Goal: Task Accomplishment & Management: Use online tool/utility

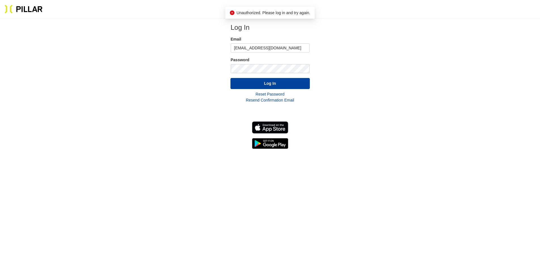
click at [274, 83] on button "Log In" at bounding box center [269, 83] width 79 height 11
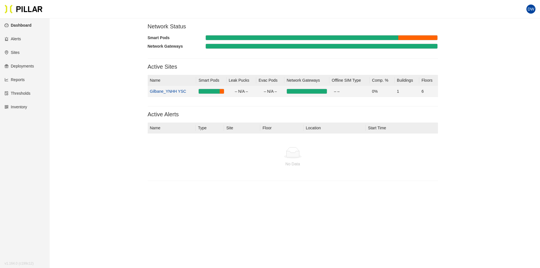
click at [176, 89] on link "Gilbane_YNHH YSC" at bounding box center [168, 91] width 36 height 5
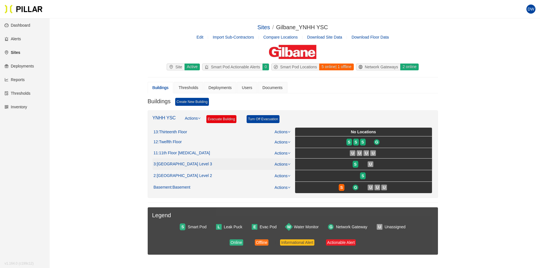
click at [186, 165] on span ": [GEOGRAPHIC_DATA] Level 3" at bounding box center [183, 163] width 56 height 5
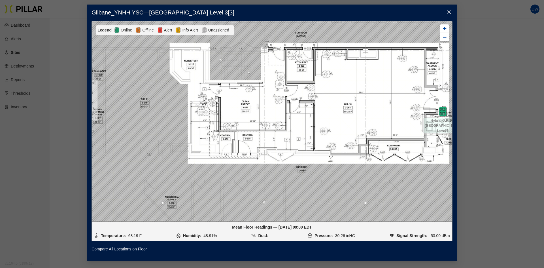
click at [452, 9] on span "Close" at bounding box center [449, 13] width 16 height 16
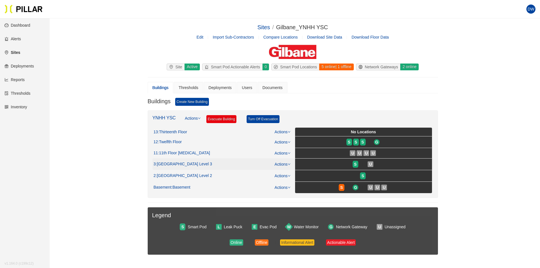
click at [185, 163] on span ": [GEOGRAPHIC_DATA] Level 3" at bounding box center [183, 163] width 56 height 5
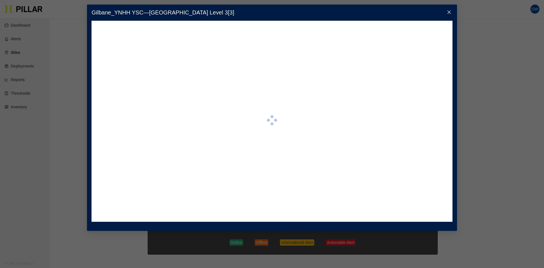
click at [265, 176] on div at bounding box center [271, 121] width 361 height 201
click at [447, 10] on icon "close" at bounding box center [449, 12] width 5 height 5
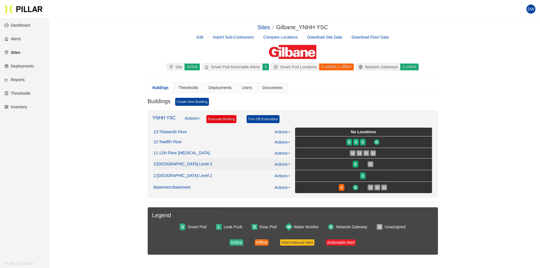
click at [175, 163] on span ": [GEOGRAPHIC_DATA] Level 3" at bounding box center [183, 163] width 56 height 5
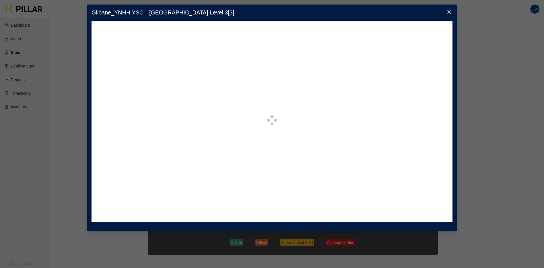
click at [444, 9] on span "Close" at bounding box center [449, 13] width 16 height 16
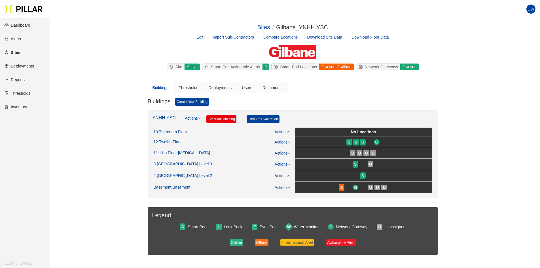
click at [16, 77] on link "Reports" at bounding box center [15, 79] width 20 height 5
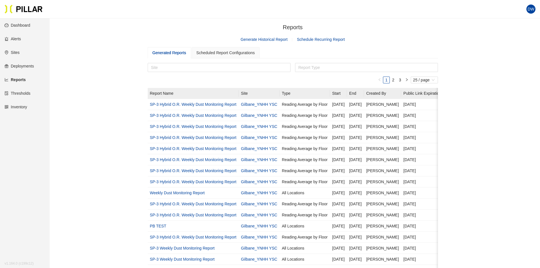
click at [264, 40] on link "Generate Historical Report" at bounding box center [263, 39] width 47 height 5
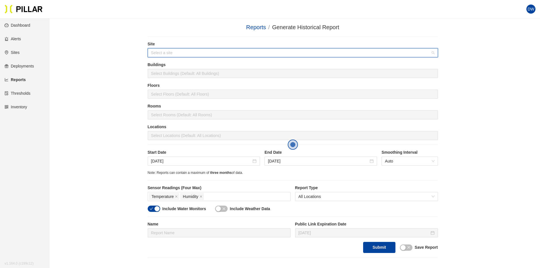
click at [232, 51] on input "search" at bounding box center [290, 52] width 279 height 8
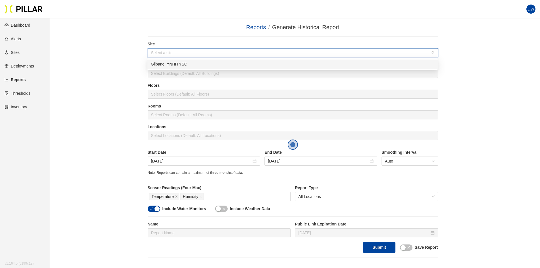
click at [212, 69] on body "Your current browser is not supported by Pillar. Please download a modern brows…" at bounding box center [270, 134] width 540 height 268
click at [213, 53] on input "search" at bounding box center [290, 52] width 279 height 8
click at [213, 65] on div "Gilbane_YNHH YSC" at bounding box center [292, 64] width 283 height 6
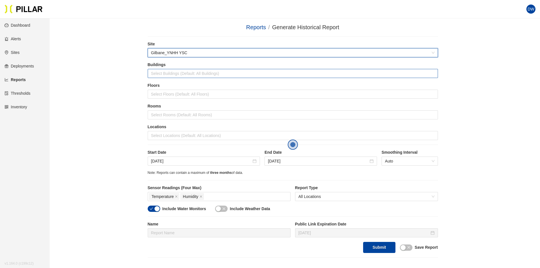
click at [211, 73] on div at bounding box center [292, 73] width 287 height 8
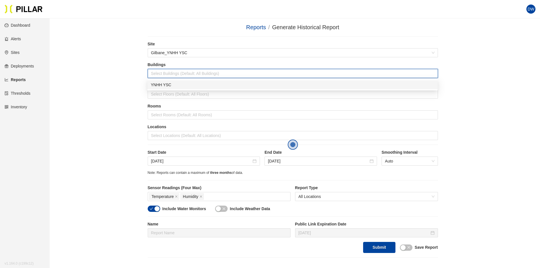
click at [208, 82] on div "YNHH YSC" at bounding box center [292, 85] width 283 height 6
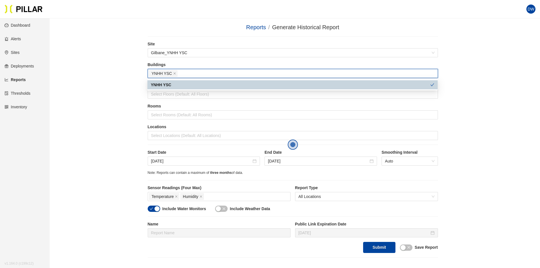
click at [128, 69] on div "Reports / Generate Historical Report / Site Gilbane_YNHH YSC Buildings YNHH YSC…" at bounding box center [292, 140] width 458 height 235
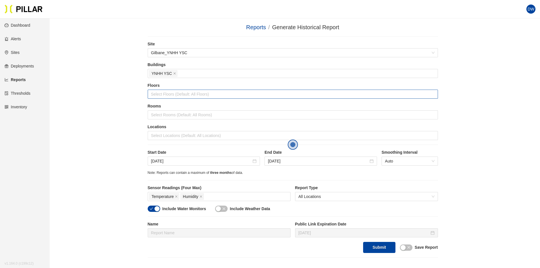
click at [180, 94] on div at bounding box center [292, 94] width 287 height 8
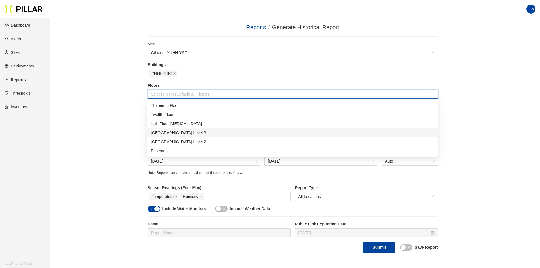
click at [196, 133] on div "[GEOGRAPHIC_DATA] Level 3" at bounding box center [292, 132] width 283 height 6
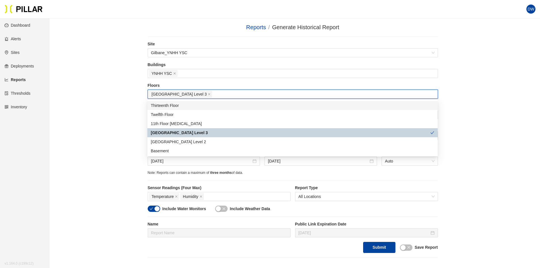
click at [102, 65] on div "Reports / Generate Historical Report / Site Gilbane_YNHH YSC Buildings YNHH YSC…" at bounding box center [292, 140] width 458 height 235
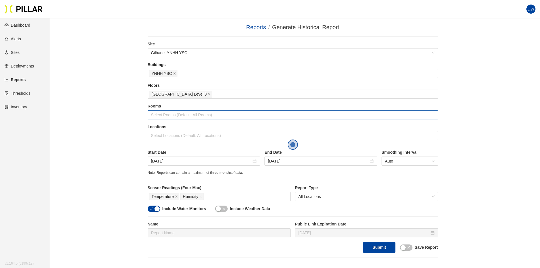
click at [177, 116] on div at bounding box center [292, 115] width 287 height 8
click at [125, 89] on div "Reports / Generate Historical Report / Site Gilbane_YNHH YSC Buildings YNHH YSC…" at bounding box center [292, 140] width 458 height 235
click at [167, 131] on div "Select Locations (Default: All Locations)" at bounding box center [293, 135] width 290 height 9
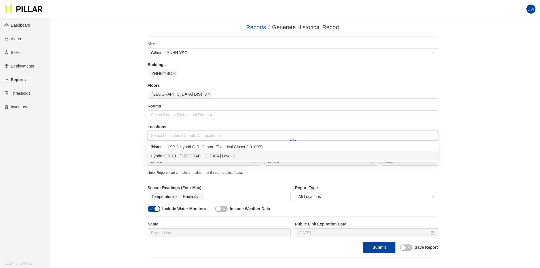
click at [185, 156] on div "Hybrid O.R.10 - [GEOGRAPHIC_DATA] Level 3" at bounding box center [292, 156] width 283 height 6
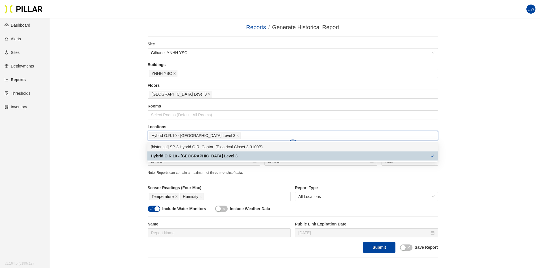
click at [113, 121] on div "Reports / Generate Historical Report / Site Gilbane_YNHH YSC Buildings YNHH YSC…" at bounding box center [292, 140] width 458 height 235
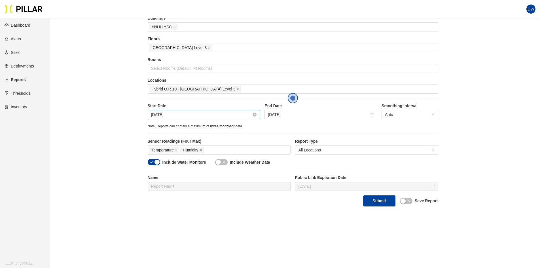
scroll to position [57, 0]
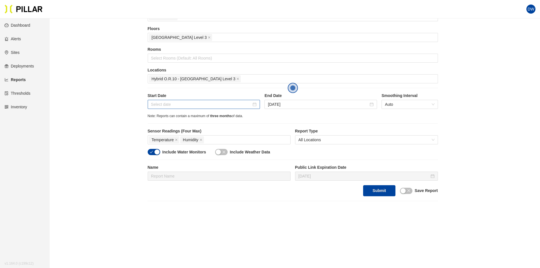
click at [253, 105] on div at bounding box center [204, 104] width 106 height 6
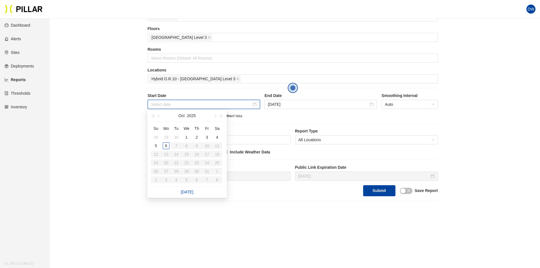
type input "[DATE]"
click at [156, 136] on div "28" at bounding box center [155, 137] width 7 height 7
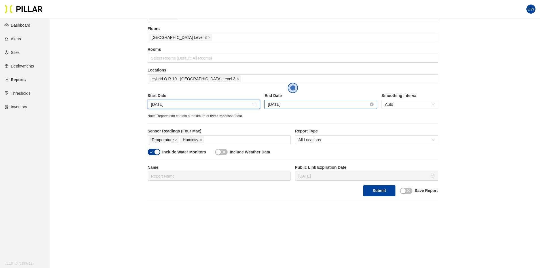
click at [321, 104] on input "[DATE]" at bounding box center [318, 104] width 101 height 6
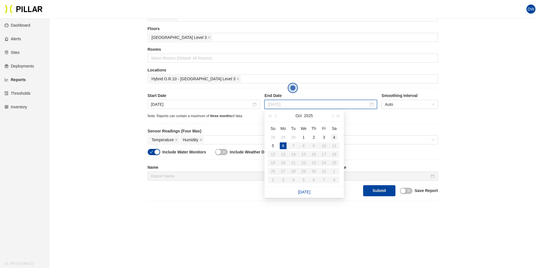
type input "[DATE]"
click at [337, 136] on div "4" at bounding box center [334, 137] width 7 height 7
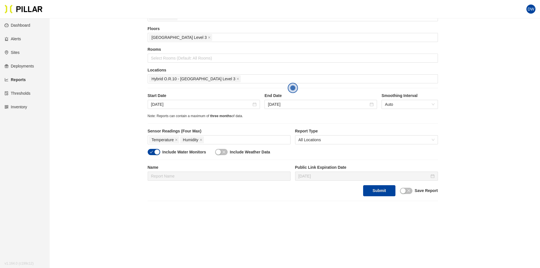
click at [331, 114] on div "Note: Reports can contain a maximum of three months of data." at bounding box center [293, 115] width 290 height 5
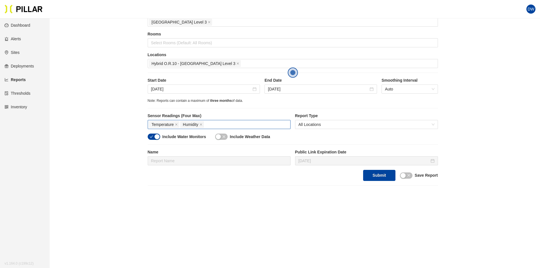
scroll to position [80, 0]
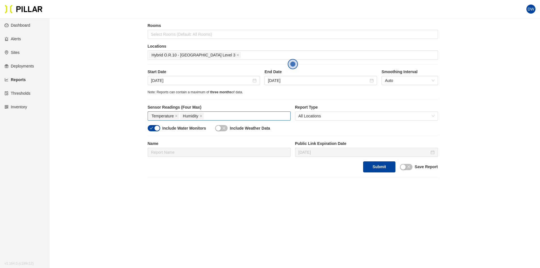
click at [211, 114] on div "Temperature Humidity" at bounding box center [219, 116] width 140 height 8
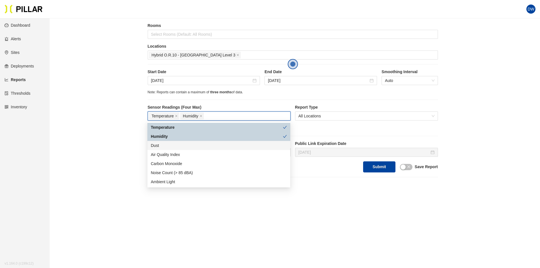
click at [190, 145] on div "Dust" at bounding box center [219, 145] width 136 height 6
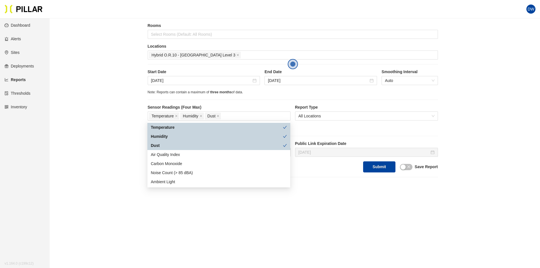
click at [328, 127] on div "Include Water Monitors Include Weather Data" at bounding box center [293, 130] width 290 height 11
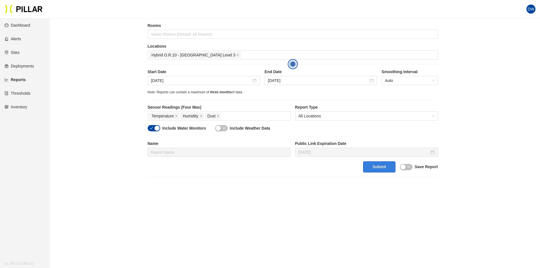
click at [371, 166] on button "Submit" at bounding box center [379, 166] width 32 height 11
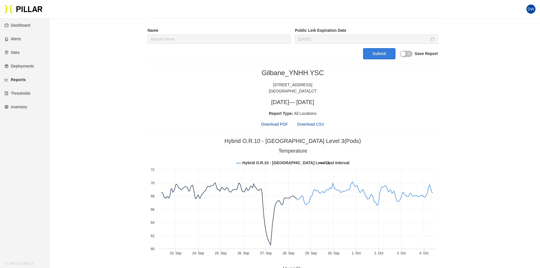
scroll to position [194, 0]
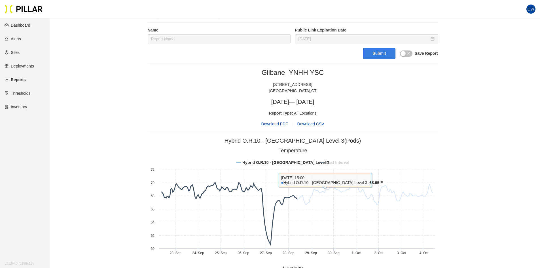
click at [332, 161] on tspan "Last Interval" at bounding box center [336, 162] width 23 height 5
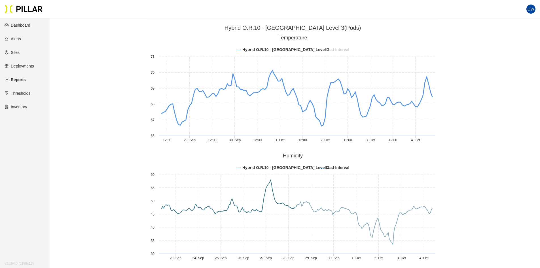
scroll to position [307, 0]
click at [333, 163] on rect at bounding box center [293, 206] width 290 height 113
click at [333, 167] on tspan "Last Interval" at bounding box center [336, 167] width 23 height 5
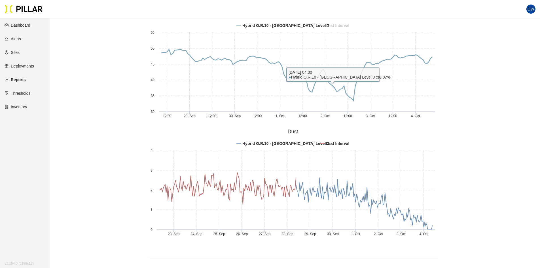
scroll to position [449, 0]
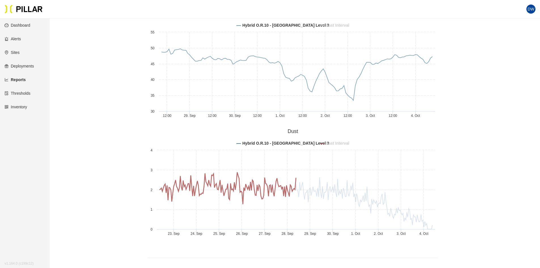
click at [336, 143] on tspan "Last Interval" at bounding box center [336, 143] width 23 height 5
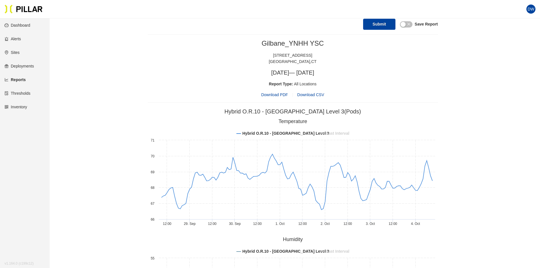
scroll to position [227, 0]
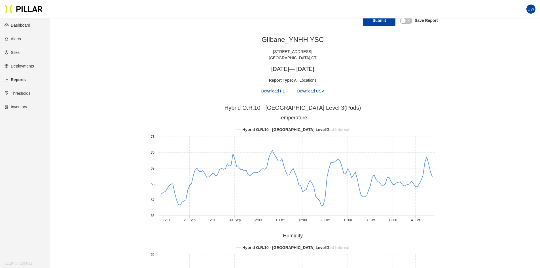
click at [272, 90] on span "Download PDF" at bounding box center [274, 91] width 27 height 6
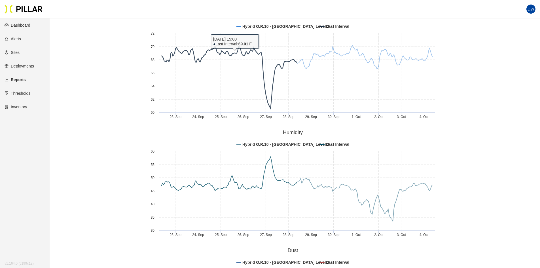
scroll to position [340, 0]
